Goal: Navigation & Orientation: Go to known website

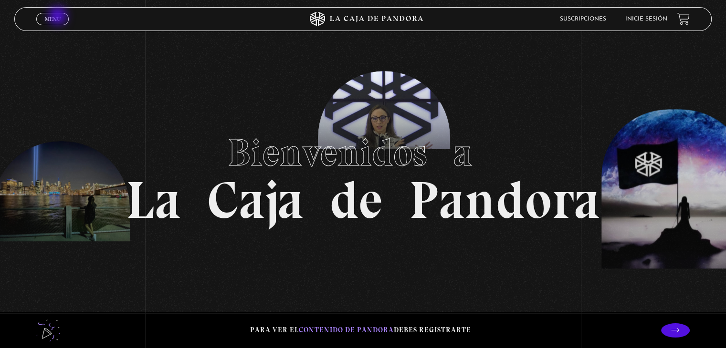
click at [58, 17] on span "Menu" at bounding box center [53, 19] width 16 height 6
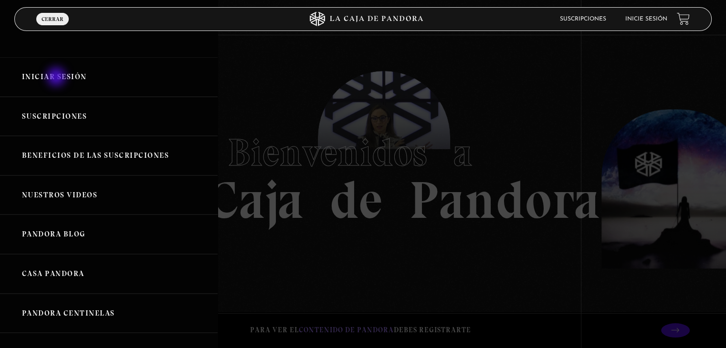
click at [57, 77] on link "Iniciar Sesión" at bounding box center [109, 77] width 218 height 40
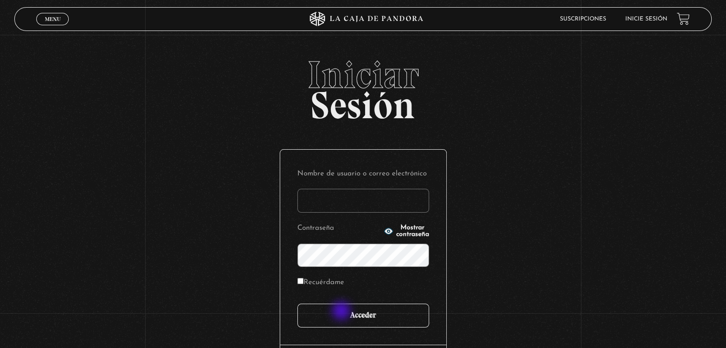
type input "Vera.ramirez@equifax.com"
click at [354, 320] on input "Acceder" at bounding box center [363, 316] width 132 height 24
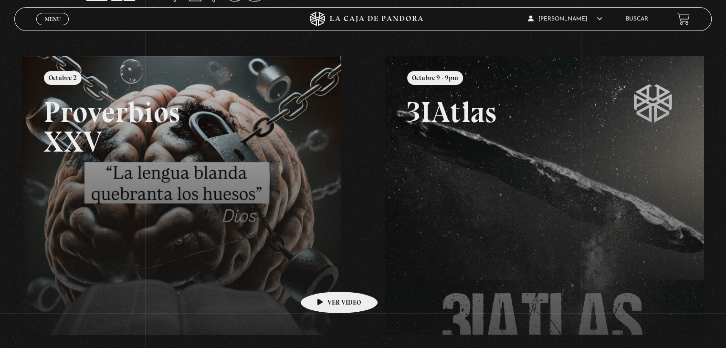
scroll to position [143, 0]
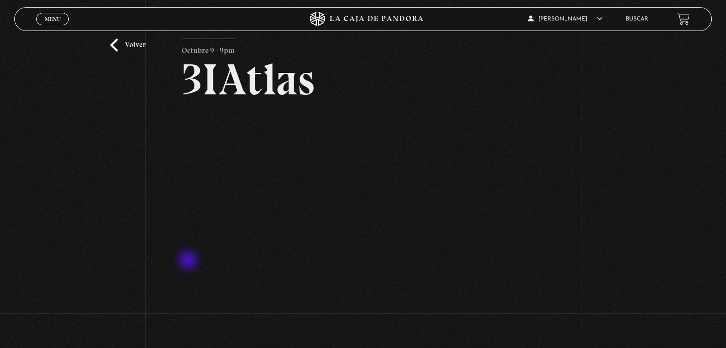
scroll to position [48, 0]
